Goal: Information Seeking & Learning: Learn about a topic

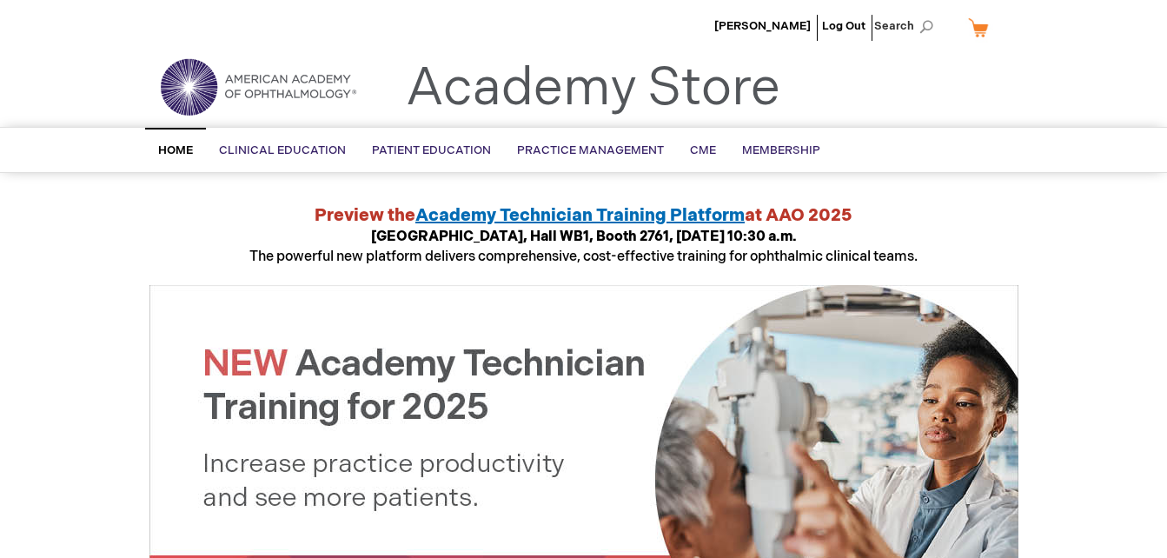
click at [692, 218] on span "Academy Technician Training Platform" at bounding box center [579, 215] width 329 height 21
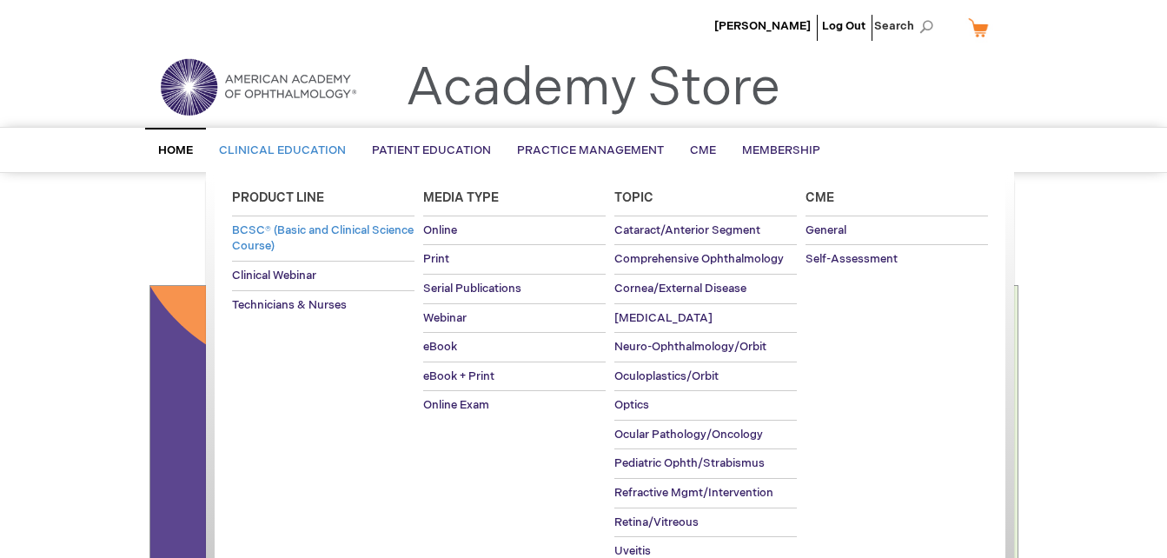
click at [271, 235] on span "BCSC® (Basic and Clinical Science Course)" at bounding box center [323, 238] width 182 height 30
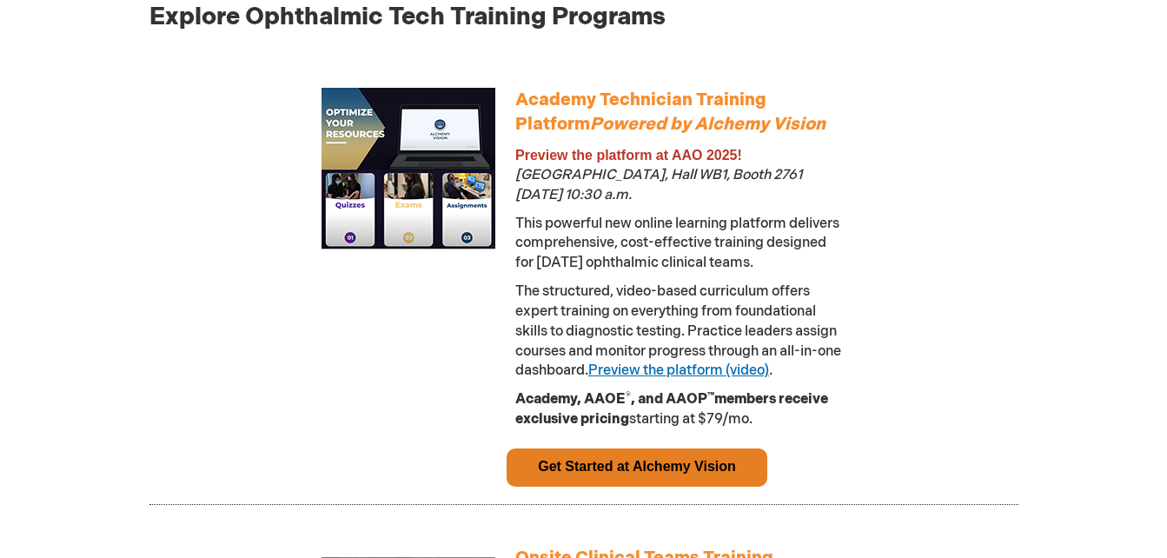
click at [755, 365] on link "Preview the platform (video)" at bounding box center [678, 370] width 181 height 17
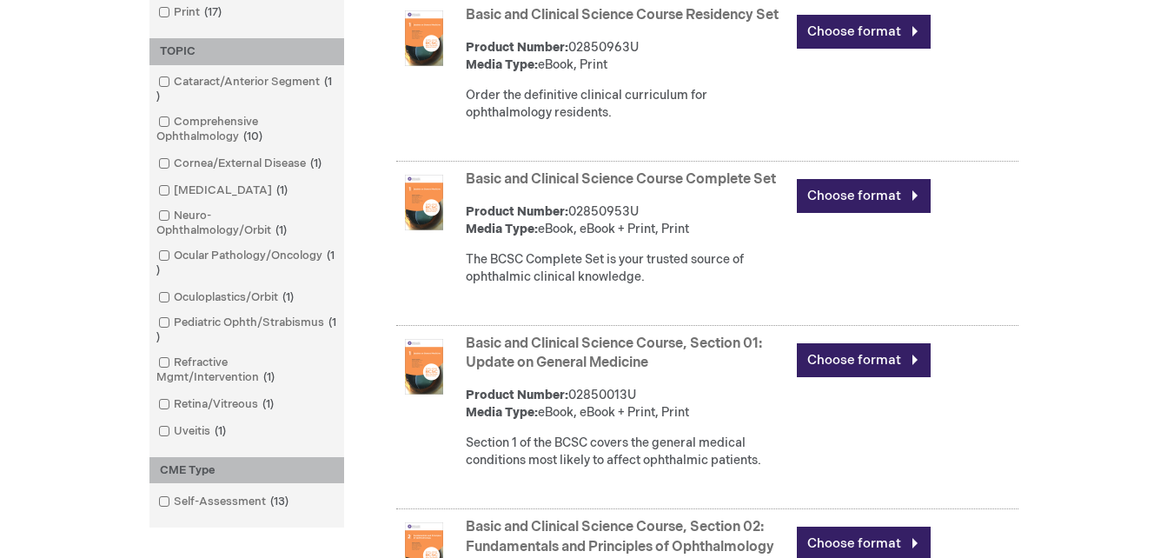
scroll to position [90, 0]
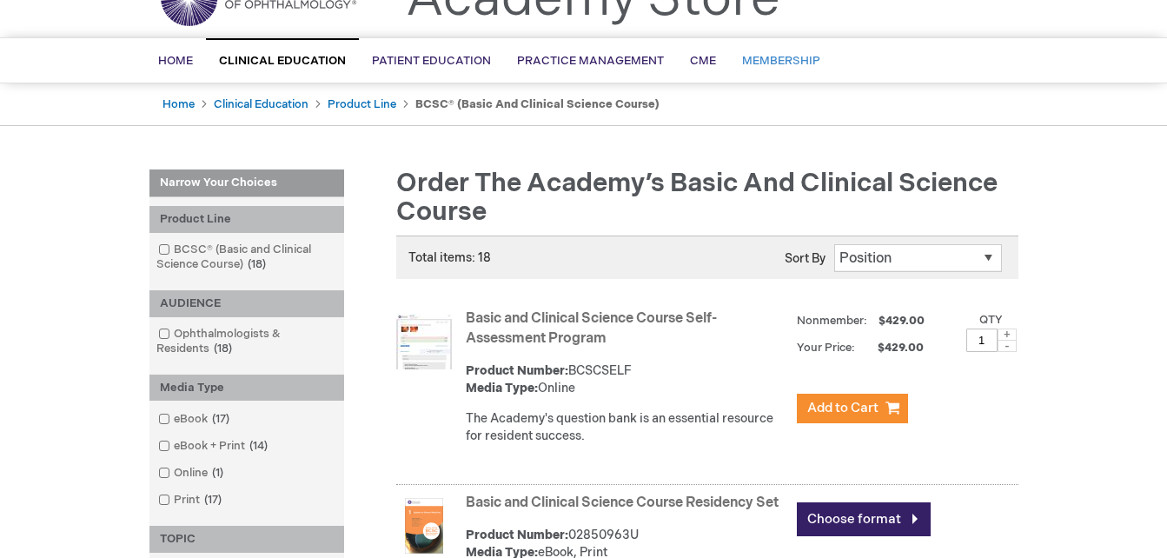
click at [780, 61] on span "Membership" at bounding box center [781, 61] width 78 height 14
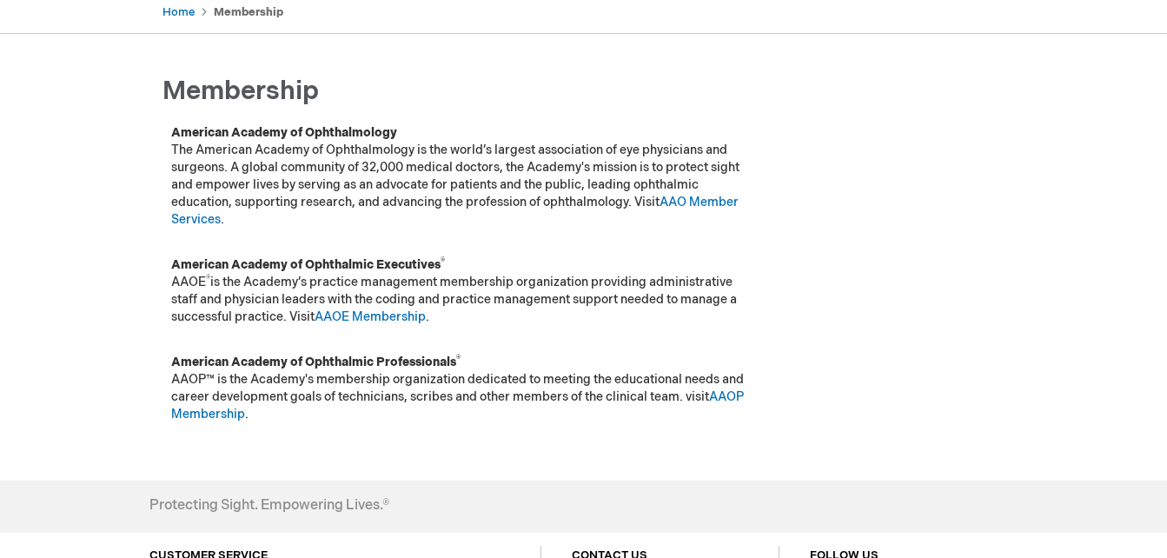
scroll to position [196, 0]
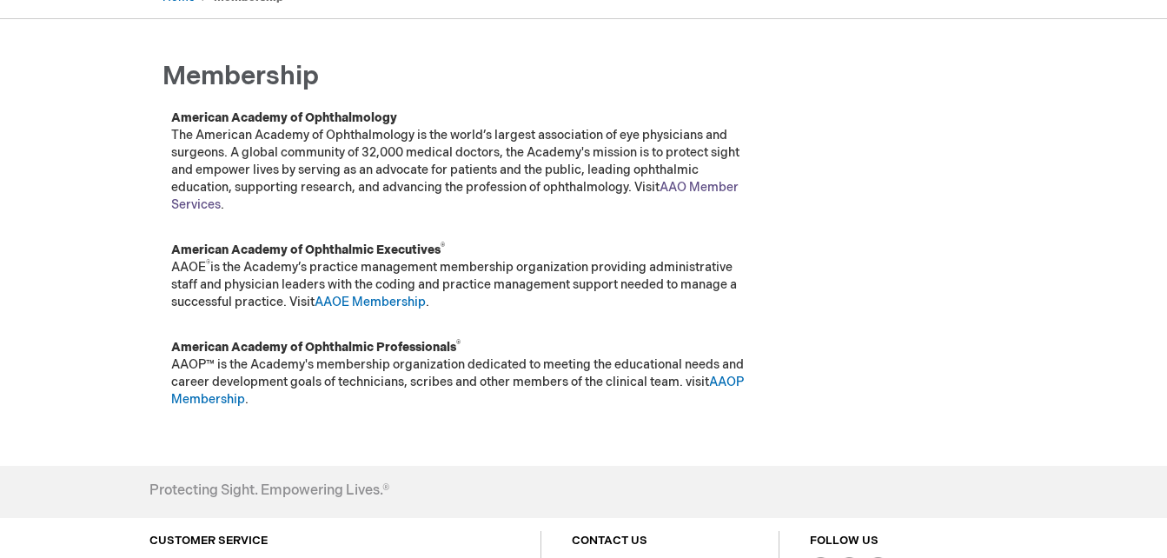
click at [707, 182] on link "AAO Member Services" at bounding box center [454, 196] width 567 height 32
